Goal: Task Accomplishment & Management: Manage account settings

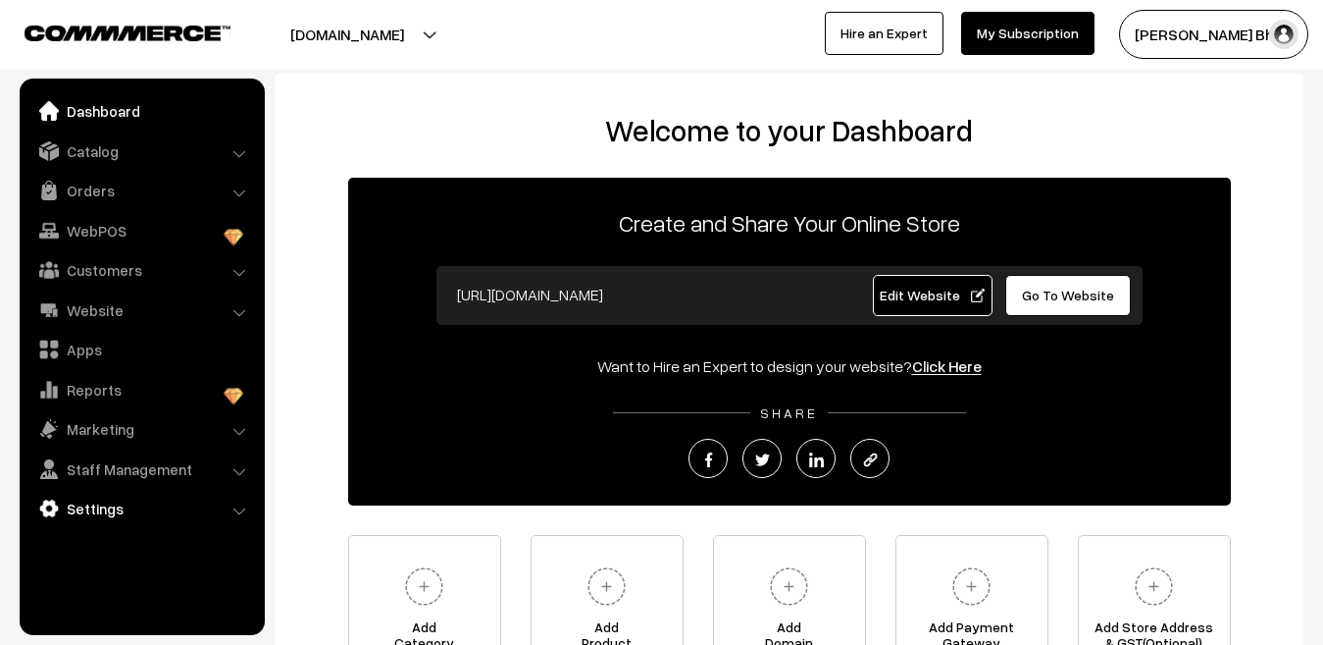
click at [117, 504] on link "Settings" at bounding box center [141, 508] width 233 height 35
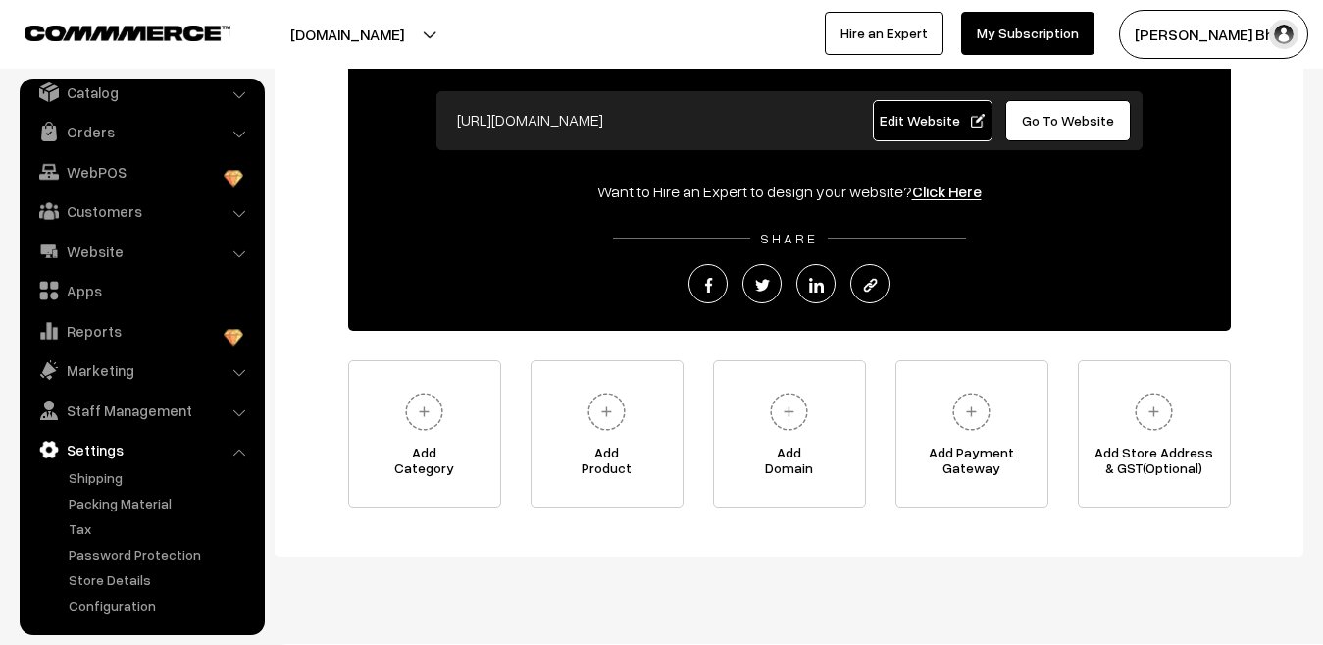
scroll to position [196, 0]
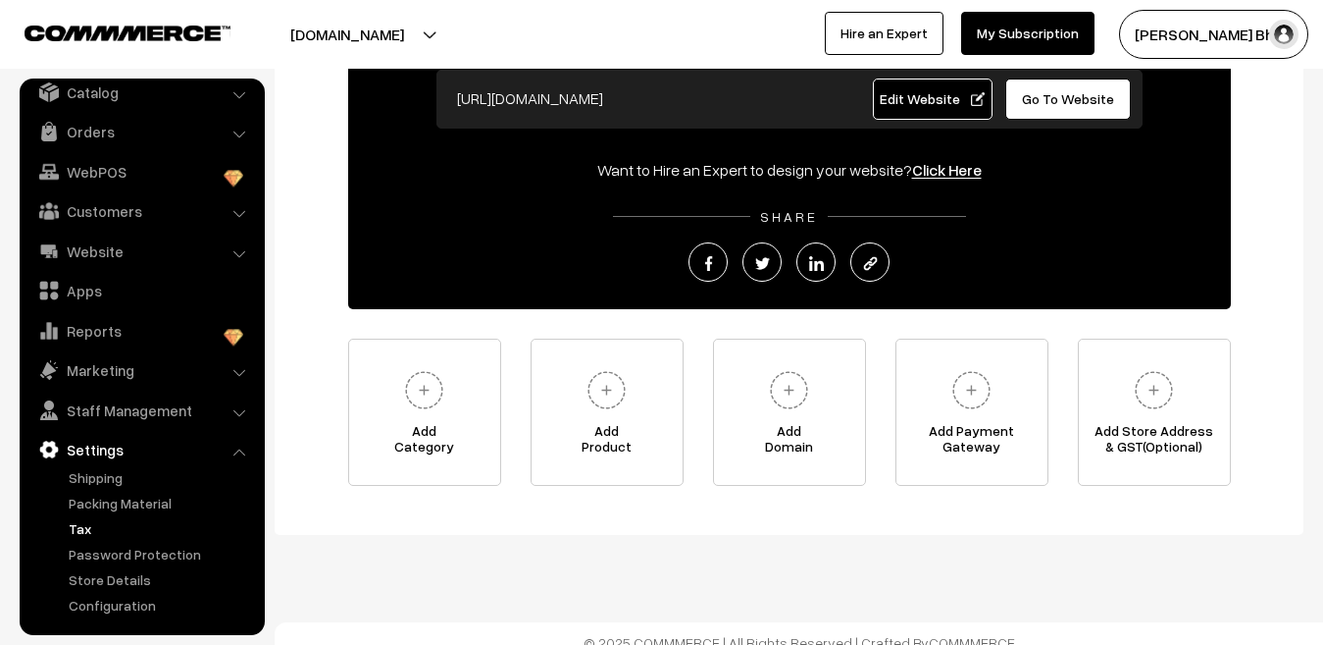
click at [88, 534] on link "Tax" at bounding box center [161, 528] width 194 height 21
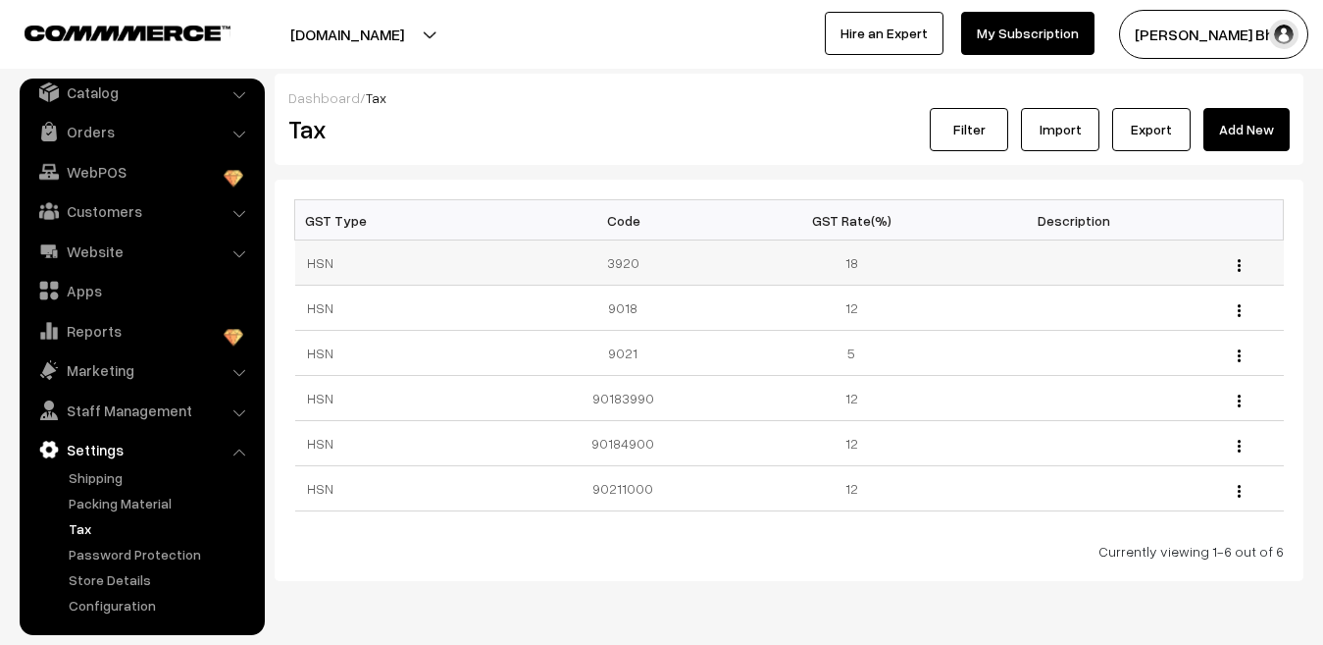
click at [1238, 265] on img "button" at bounding box center [1239, 265] width 3 height 13
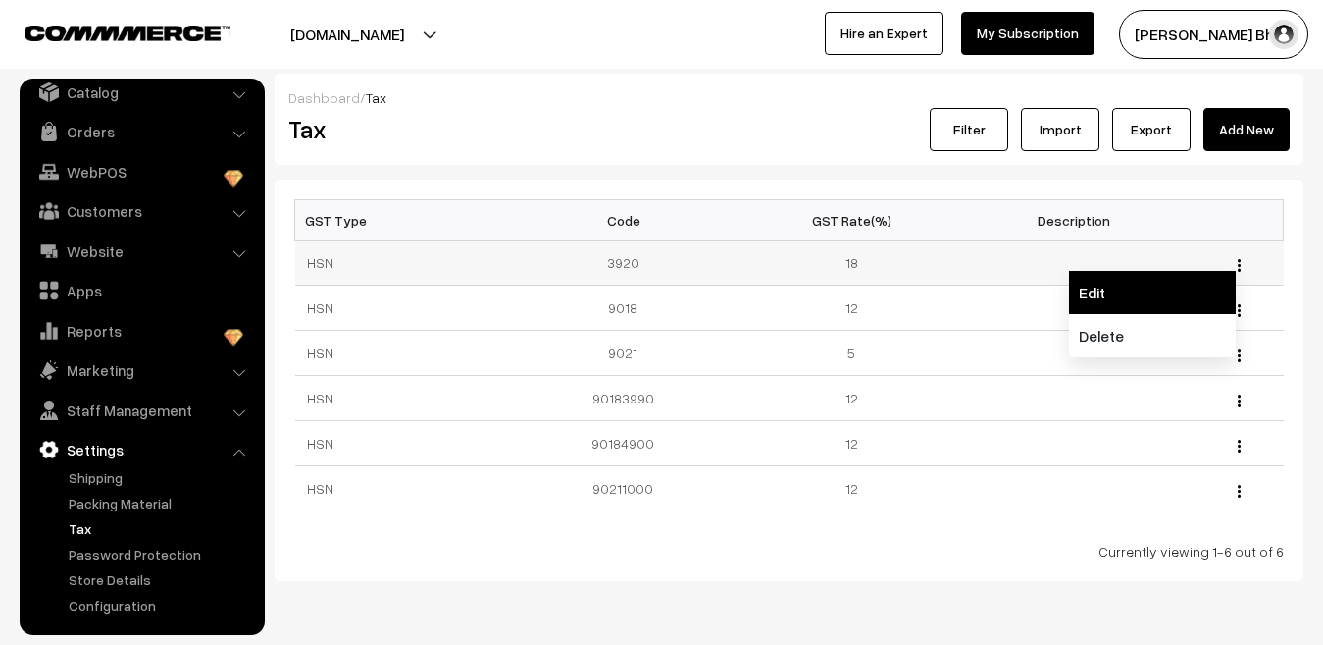
click at [1093, 291] on link "Edit" at bounding box center [1152, 292] width 167 height 43
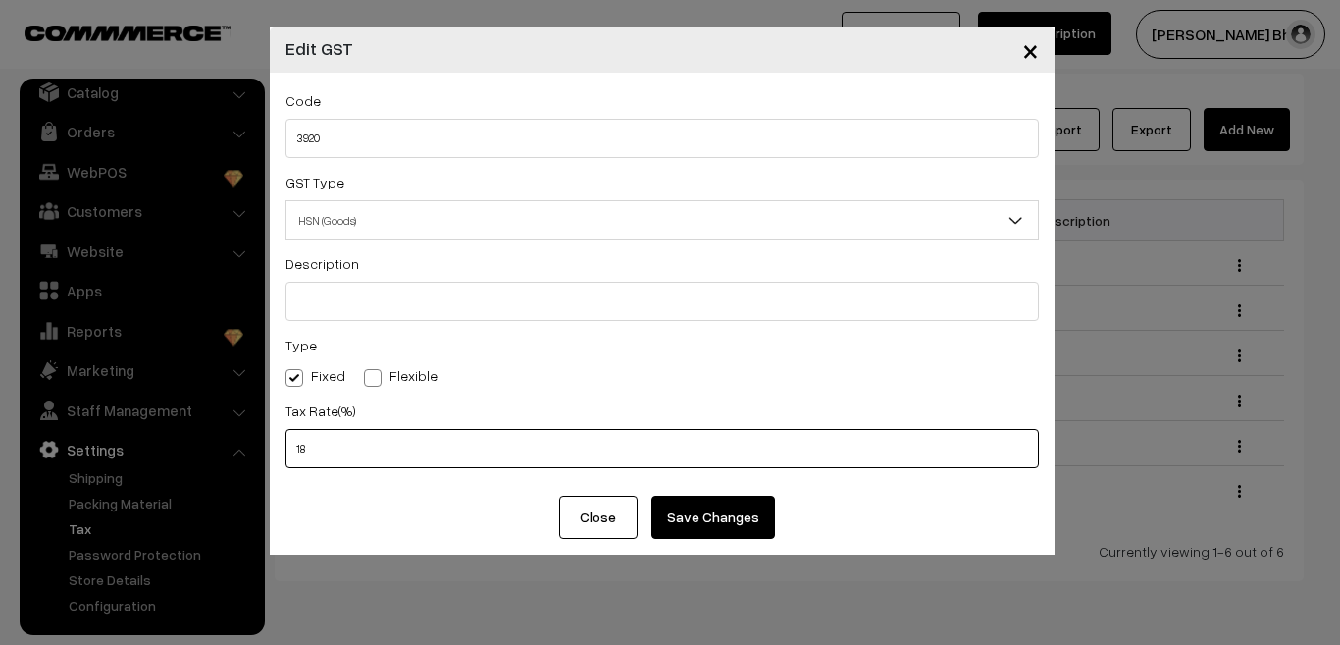
click at [358, 448] on input "18" at bounding box center [661, 448] width 753 height 39
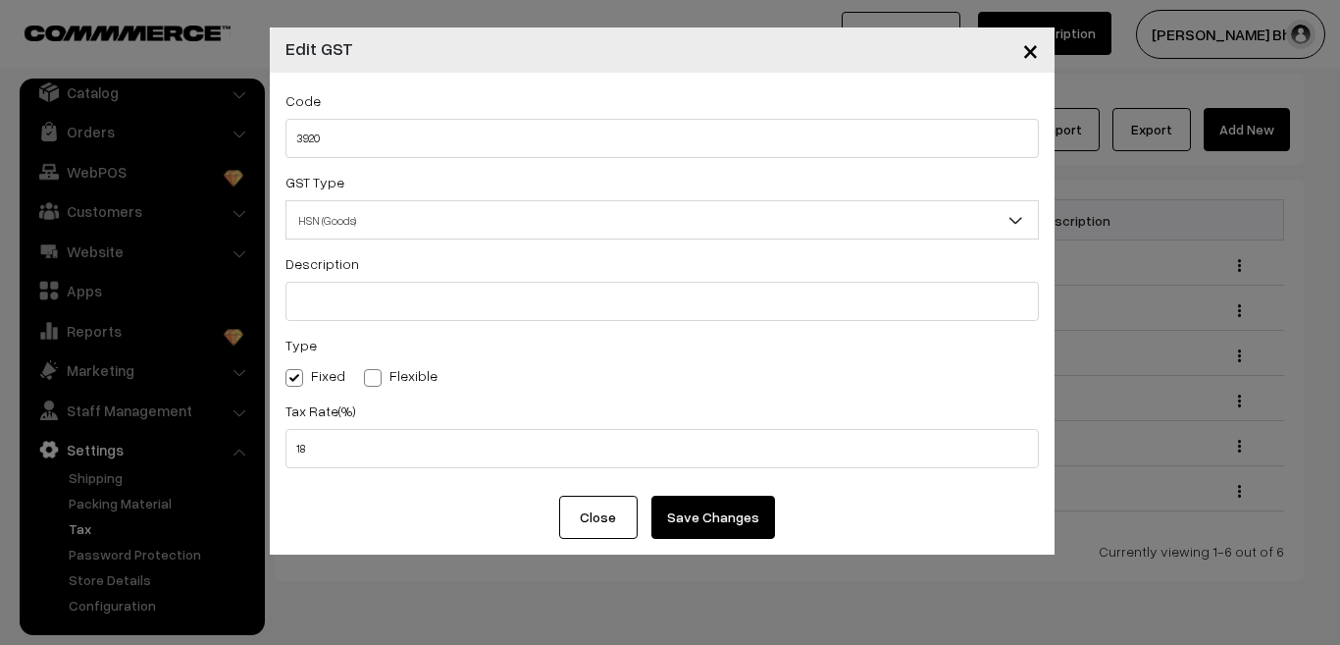
click at [1033, 55] on span "×" at bounding box center [1030, 49] width 17 height 36
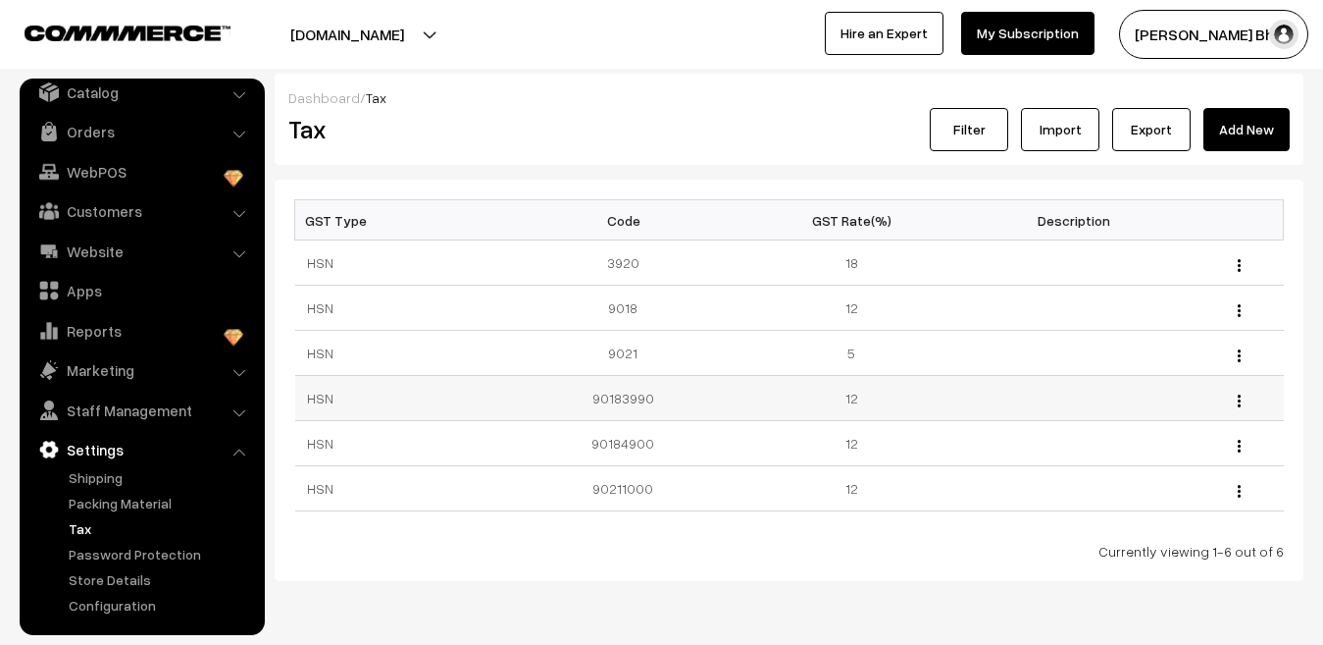
click at [1238, 398] on img "button" at bounding box center [1239, 400] width 3 height 13
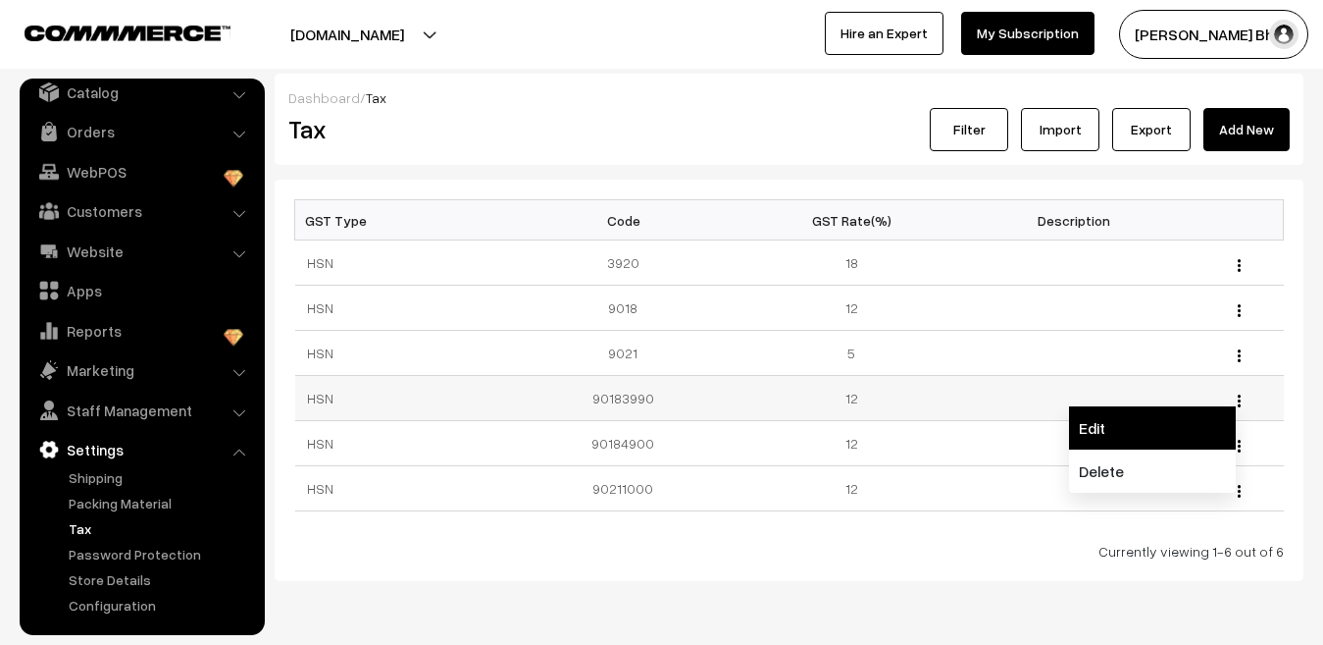
click at [1129, 418] on link "Edit" at bounding box center [1152, 427] width 167 height 43
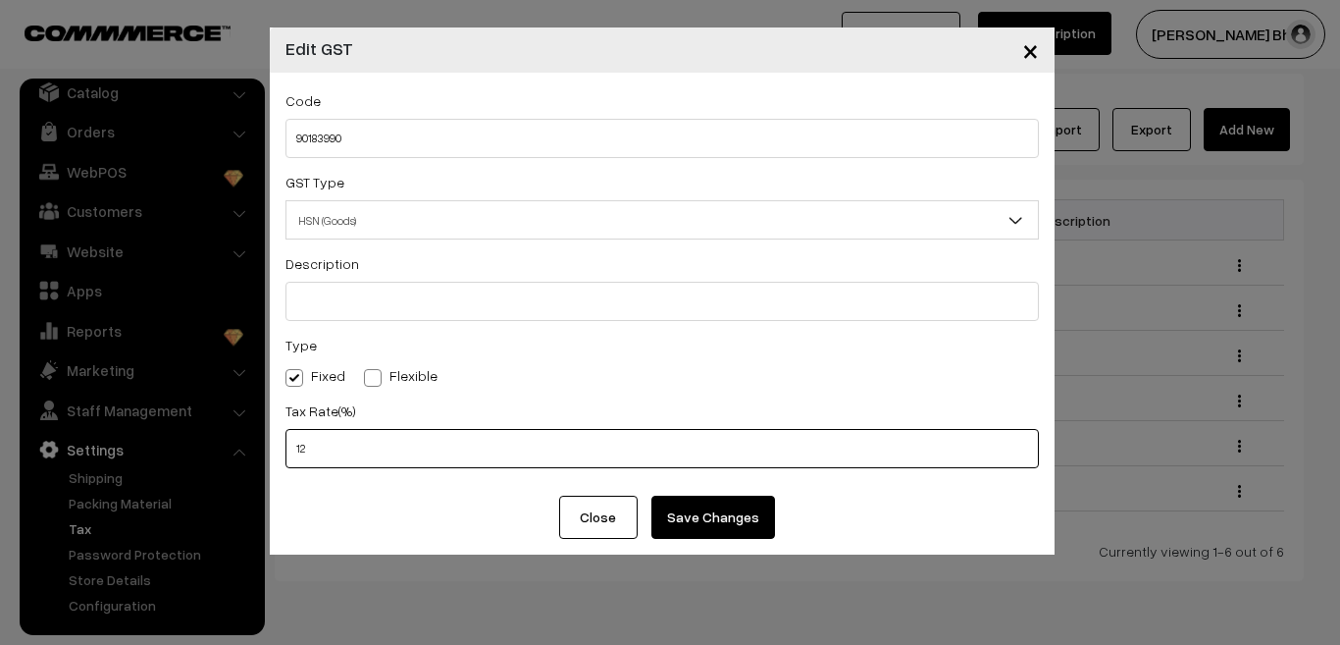
click at [336, 456] on input "12" at bounding box center [661, 448] width 753 height 39
type input "18"
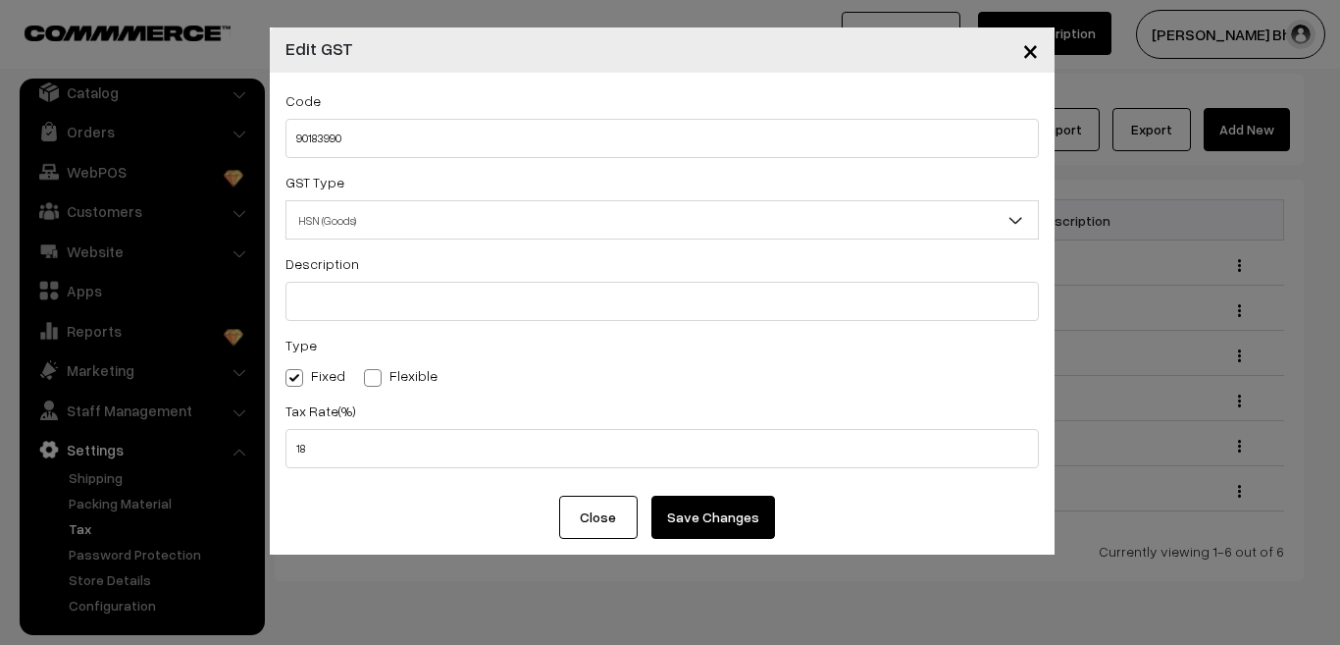
click at [676, 510] on button "Save Changes" at bounding box center [713, 516] width 124 height 43
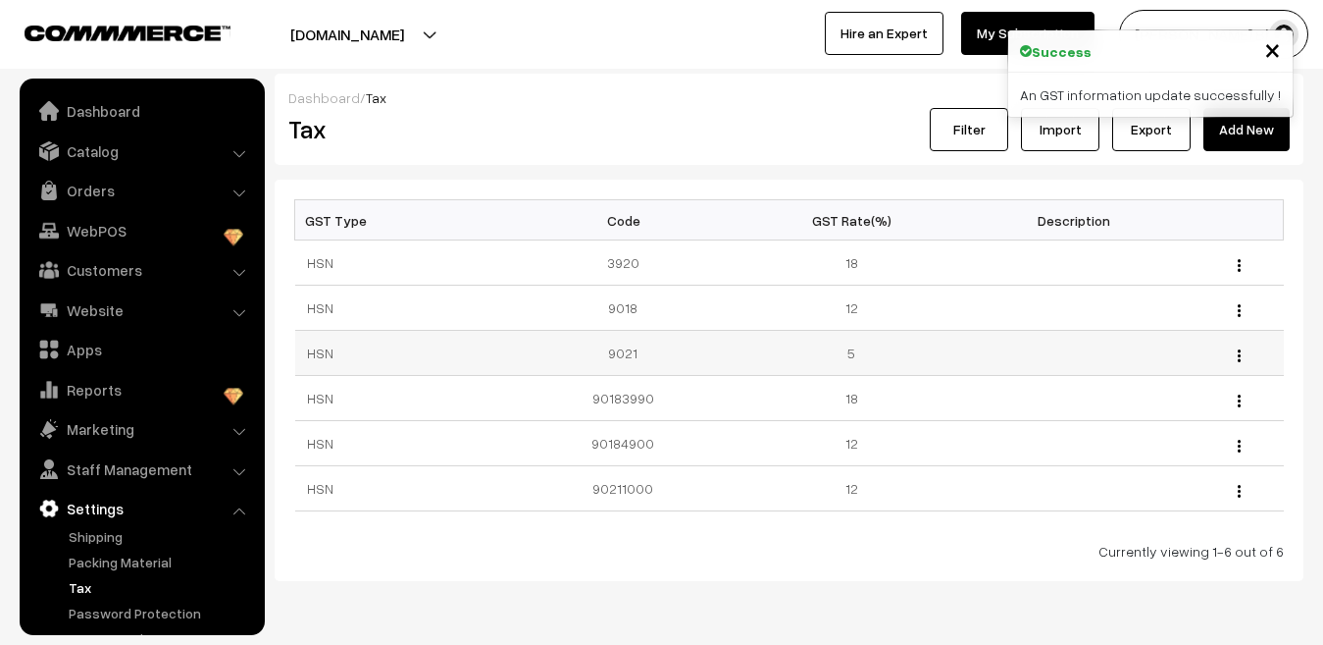
scroll to position [59, 0]
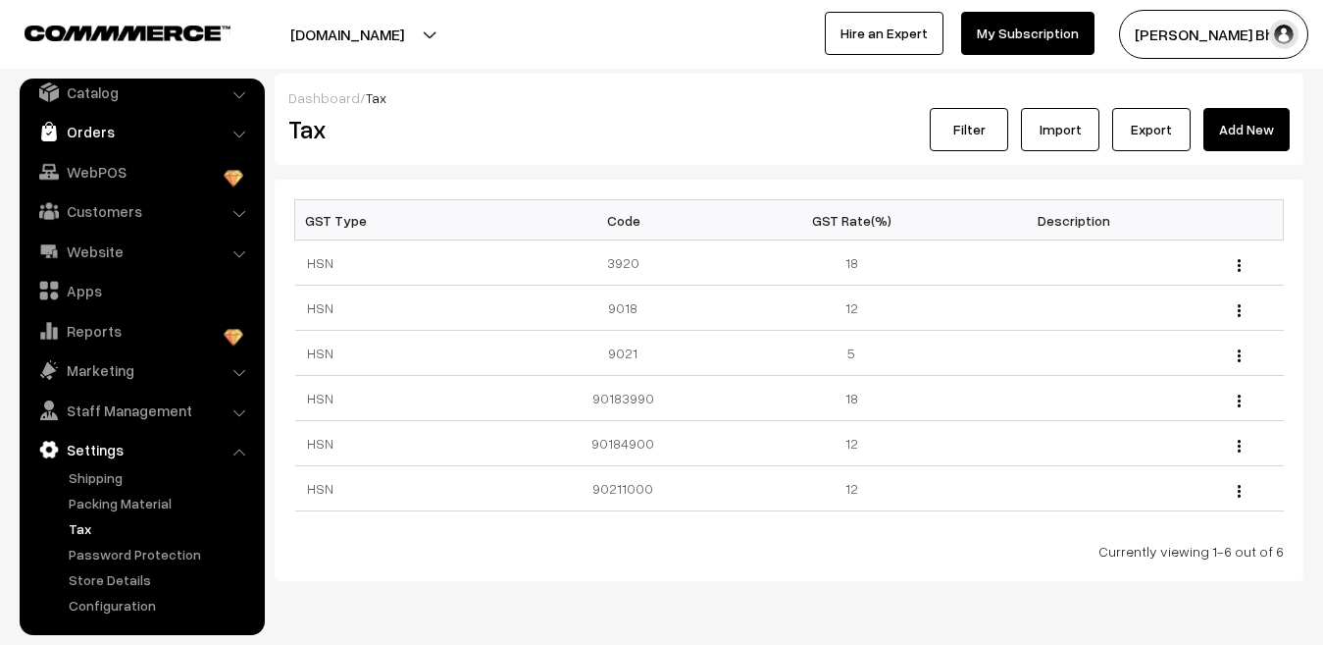
click at [104, 135] on link "Orders" at bounding box center [141, 131] width 233 height 35
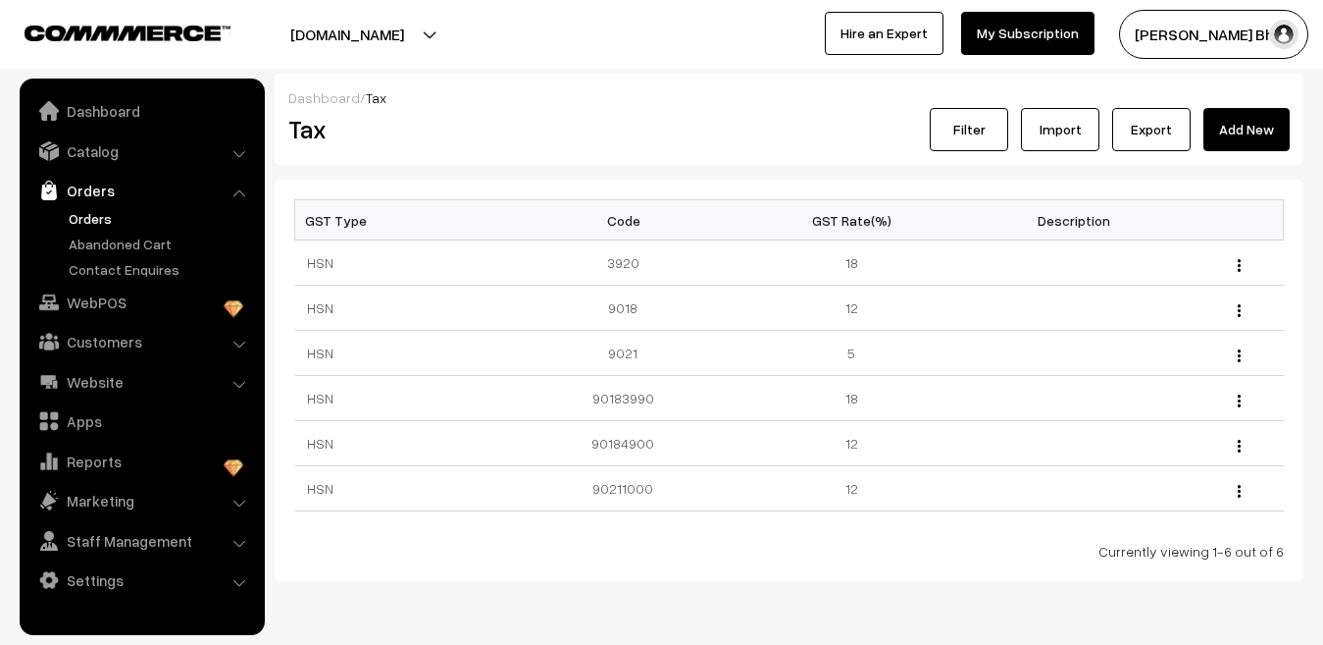
click at [87, 213] on link "Orders" at bounding box center [161, 218] width 194 height 21
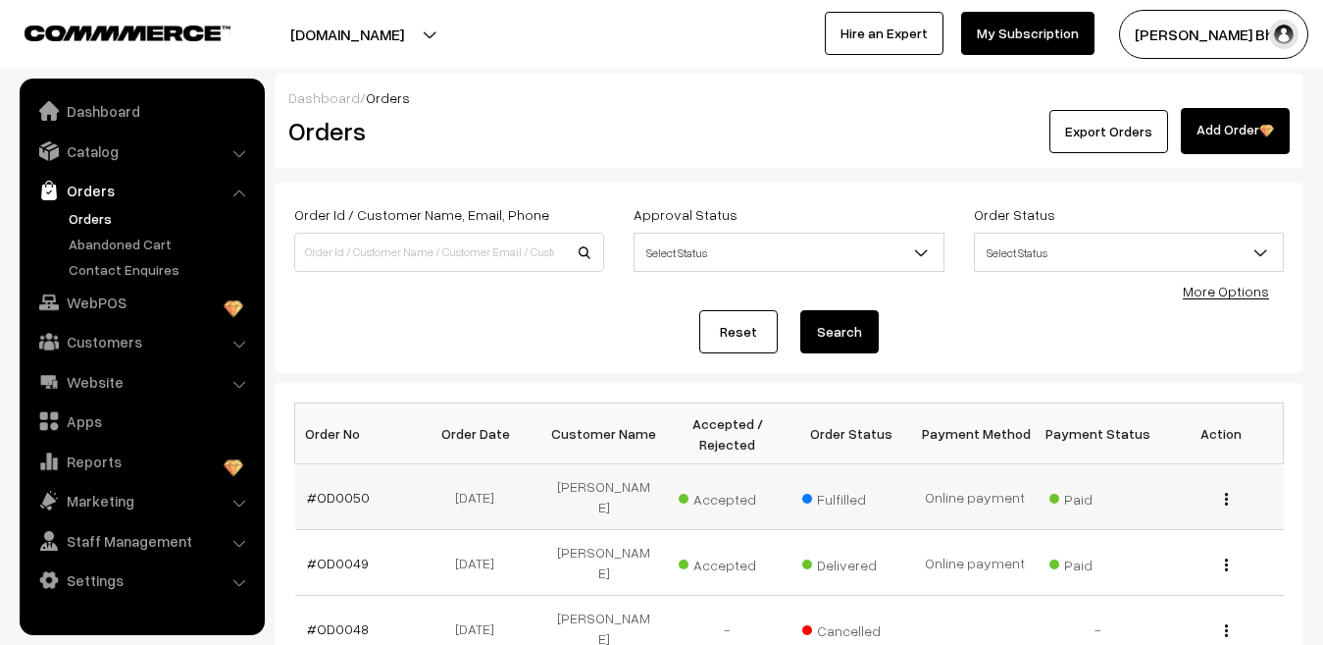
click at [1225, 502] on img "button" at bounding box center [1226, 498] width 3 height 13
click at [1109, 523] on link "View" at bounding box center [1140, 526] width 167 height 43
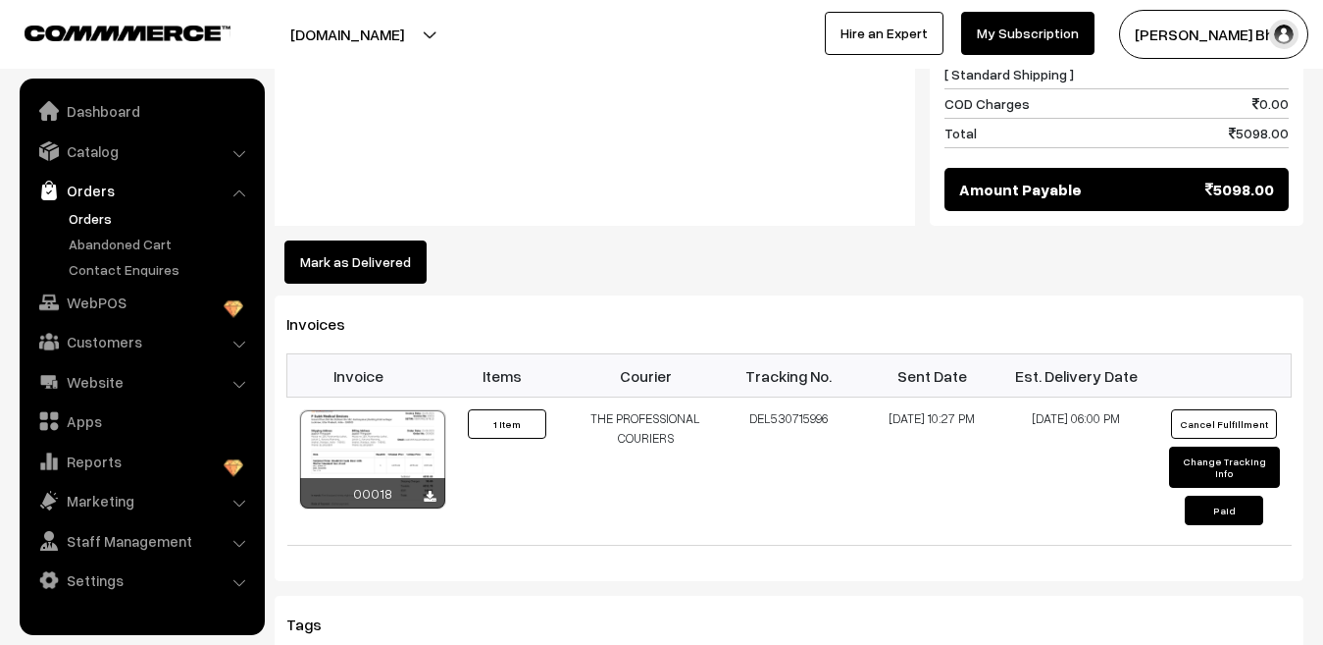
scroll to position [1079, 0]
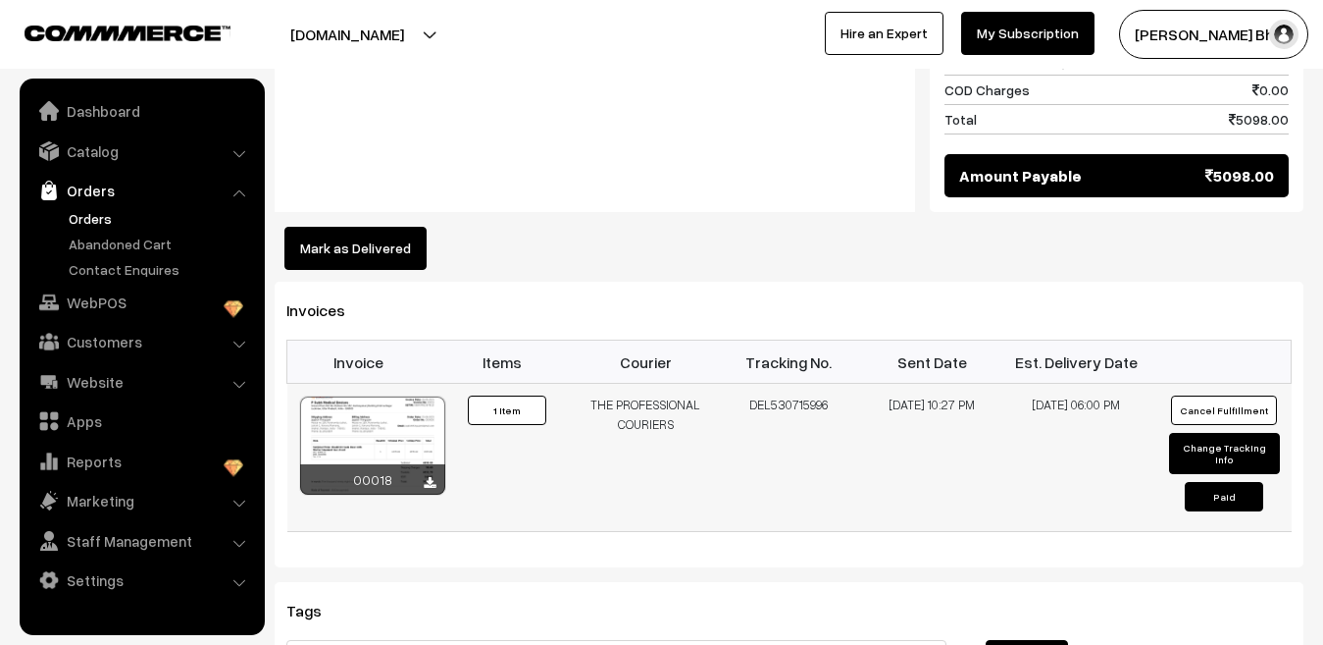
drag, startPoint x: 415, startPoint y: 399, endPoint x: 736, endPoint y: 470, distance: 328.5
click at [736, 470] on td "DEL530715996" at bounding box center [788, 458] width 143 height 148
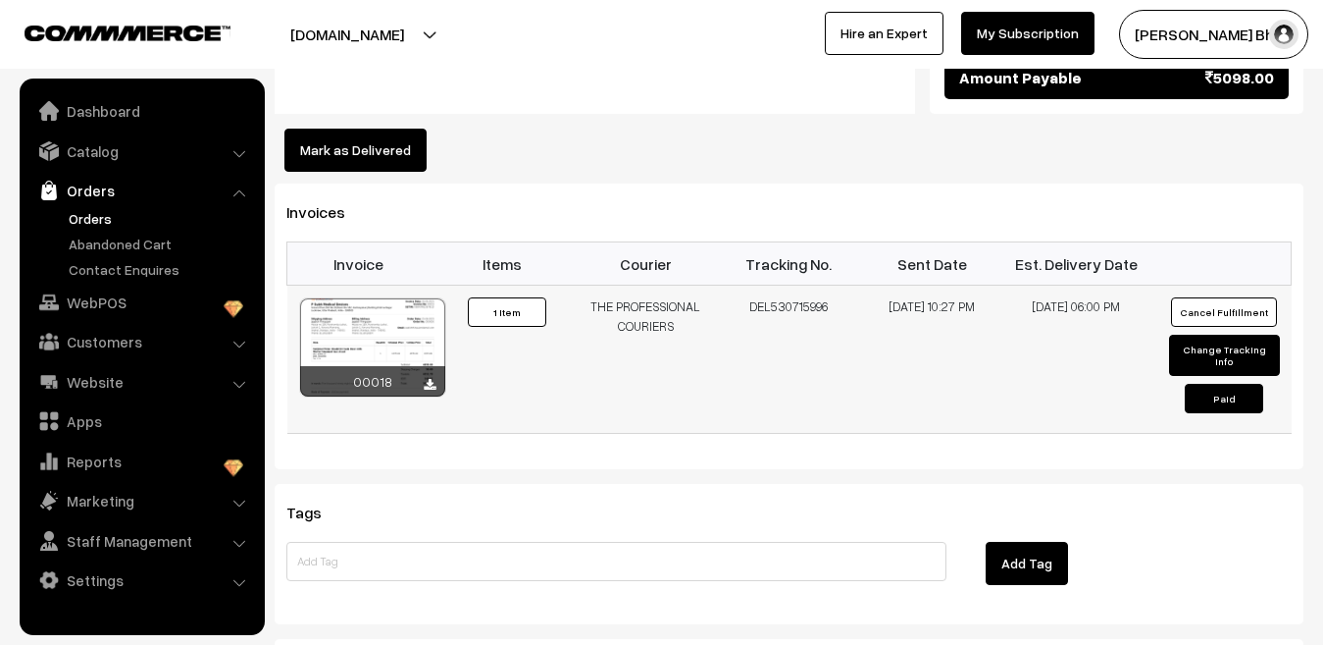
click at [892, 351] on td "[DATE] 10:27 PM" at bounding box center [932, 359] width 143 height 148
click at [531, 297] on button "1 Item" at bounding box center [507, 311] width 78 height 29
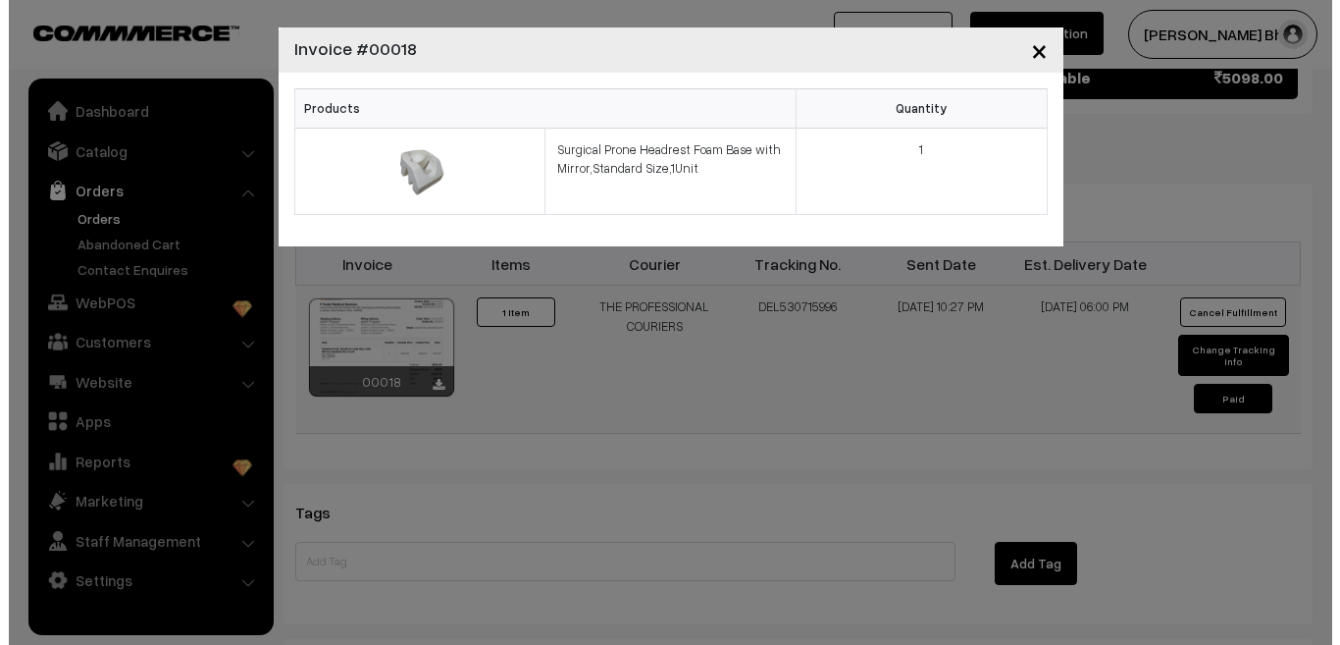
scroll to position [1179, 0]
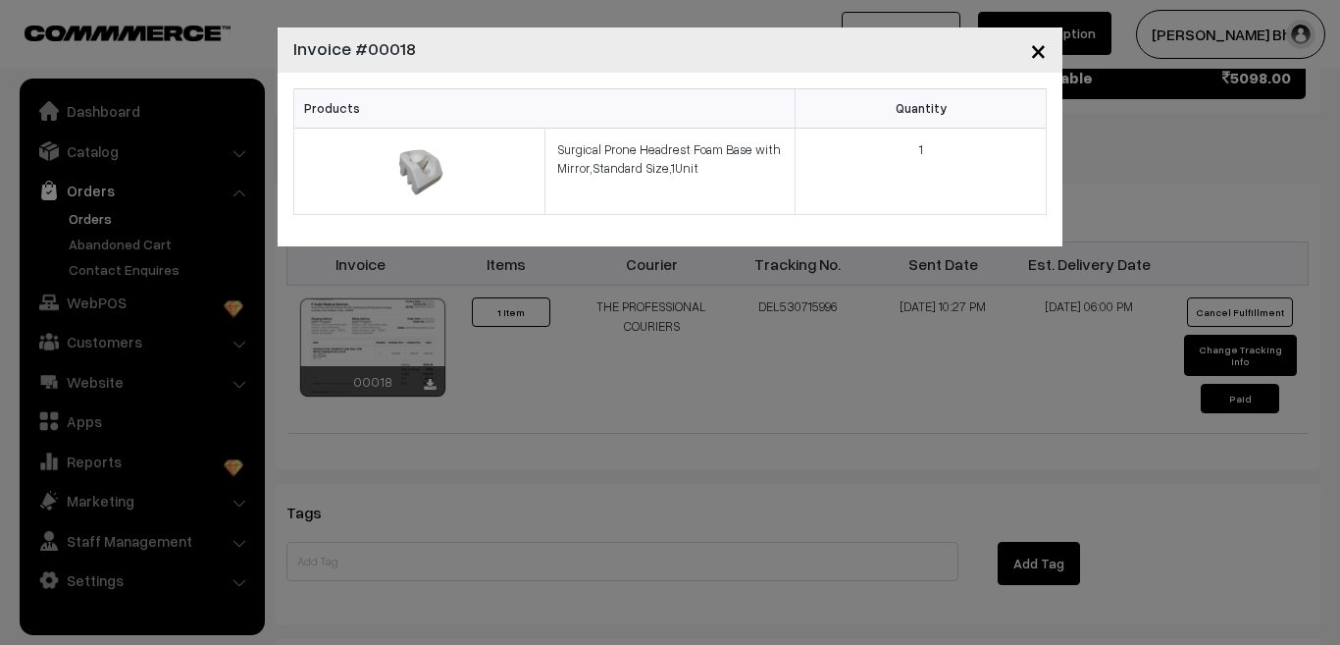
click at [1044, 55] on span "×" at bounding box center [1038, 49] width 17 height 36
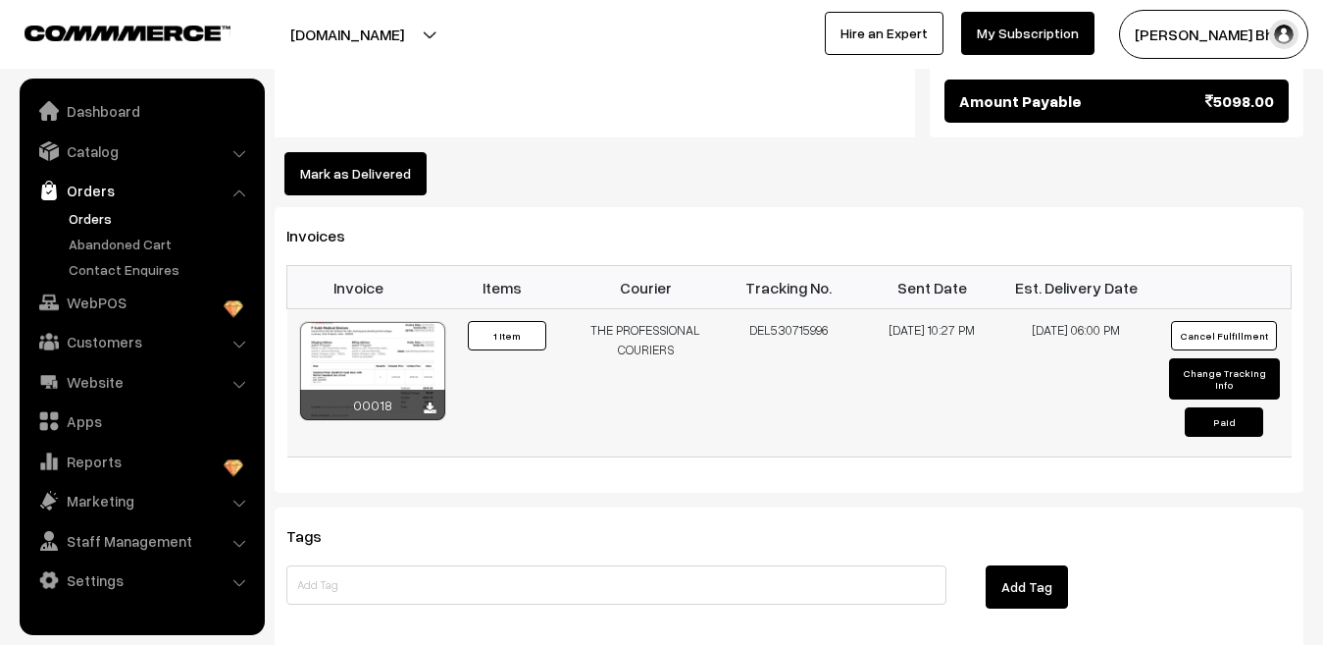
scroll to position [1196, 0]
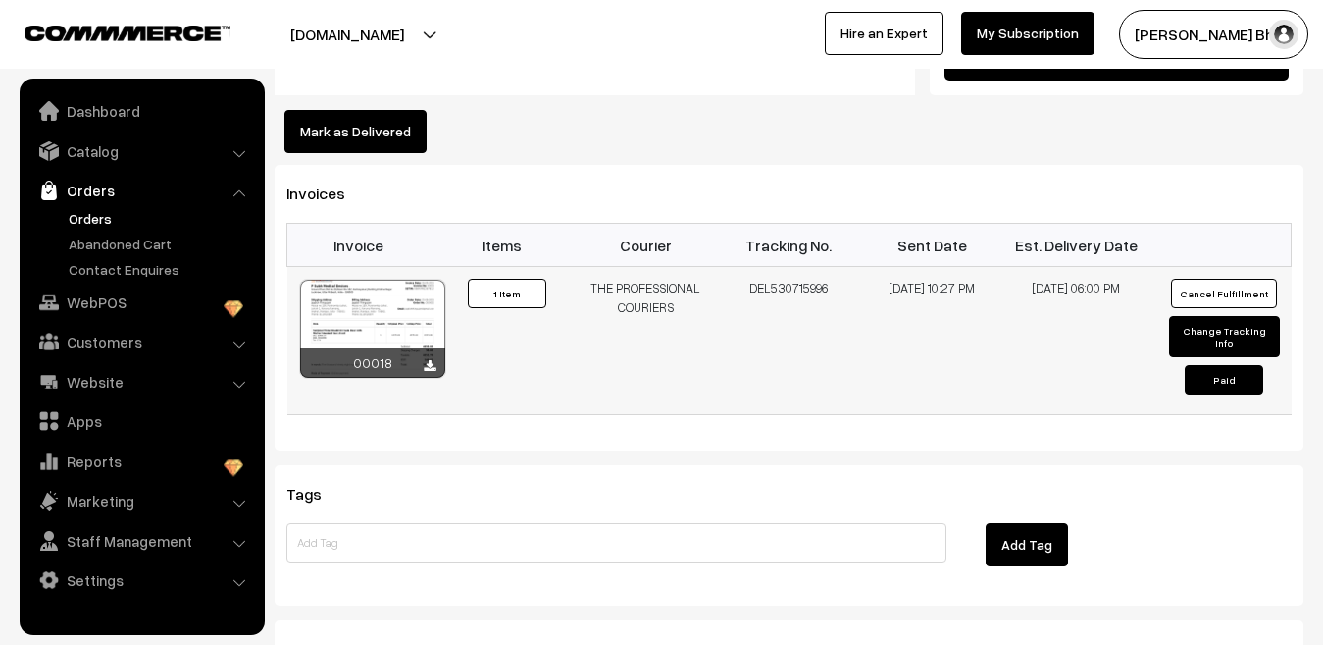
click at [421, 290] on div at bounding box center [372, 329] width 145 height 98
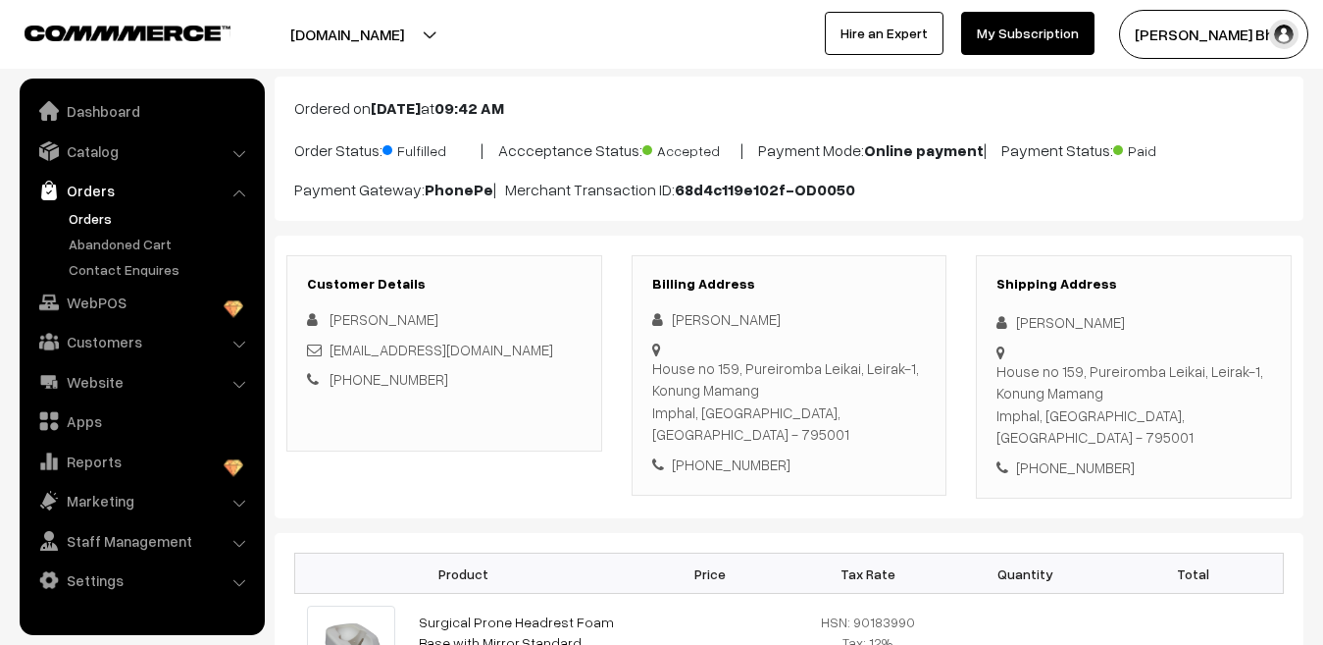
scroll to position [0, 0]
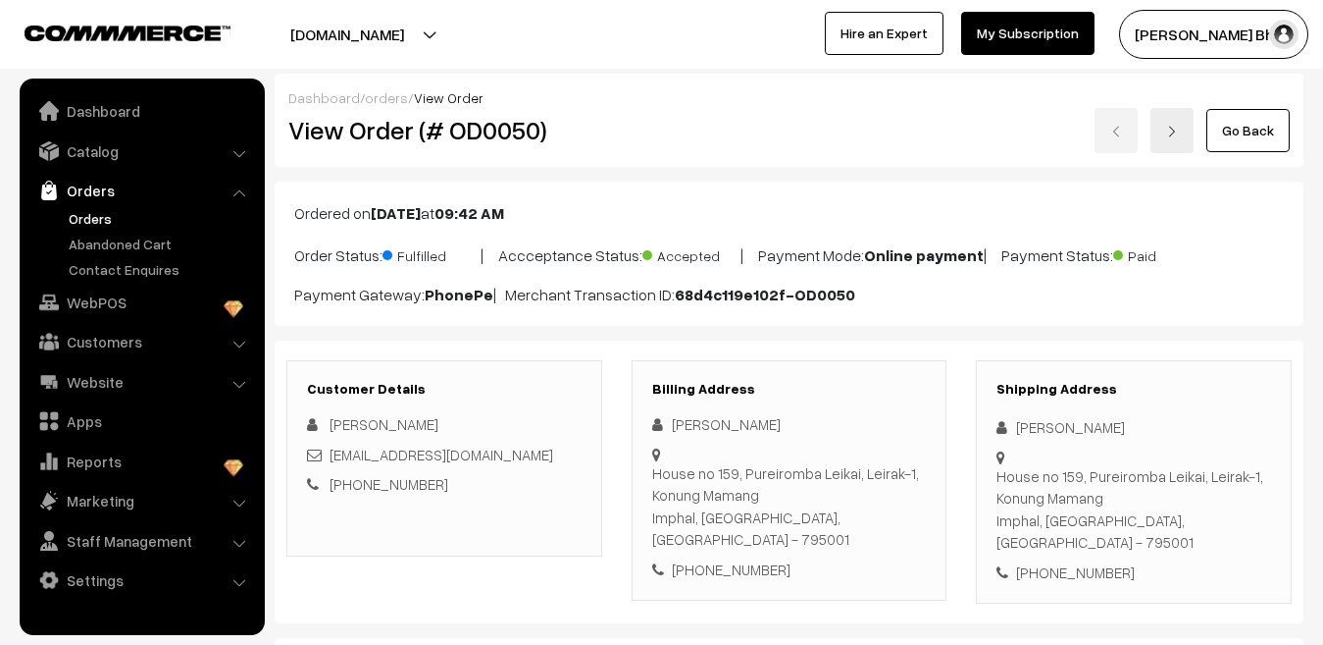
click at [95, 192] on link "Orders" at bounding box center [141, 190] width 233 height 35
click at [1236, 141] on link "Go Back" at bounding box center [1248, 130] width 83 height 43
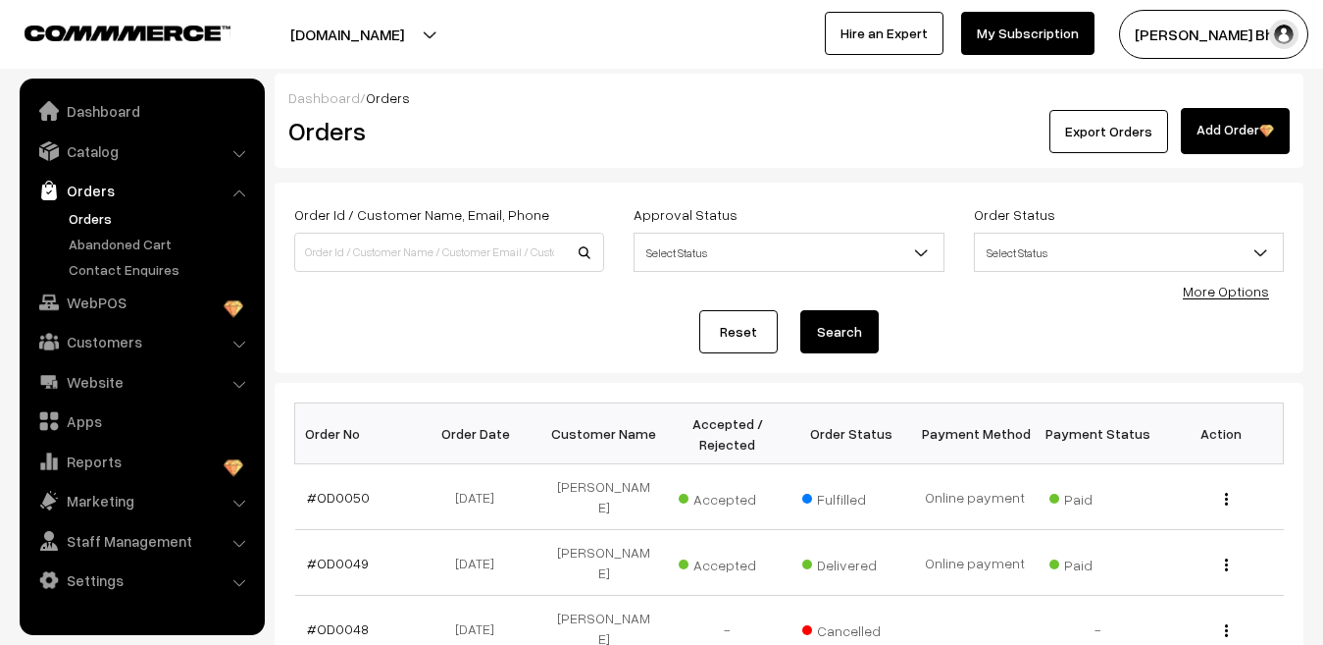
click at [1284, 34] on img "button" at bounding box center [1283, 34] width 29 height 29
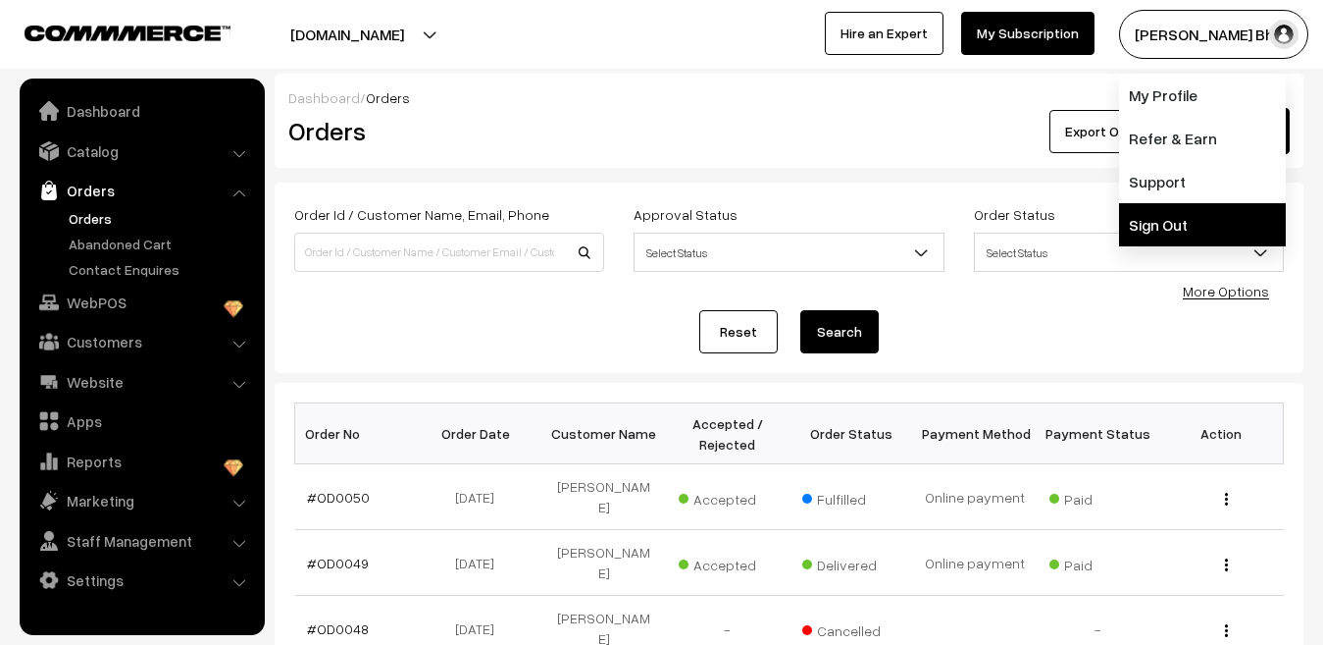
click at [1192, 221] on link "Sign Out" at bounding box center [1202, 224] width 167 height 43
